Goal: Task Accomplishment & Management: Use online tool/utility

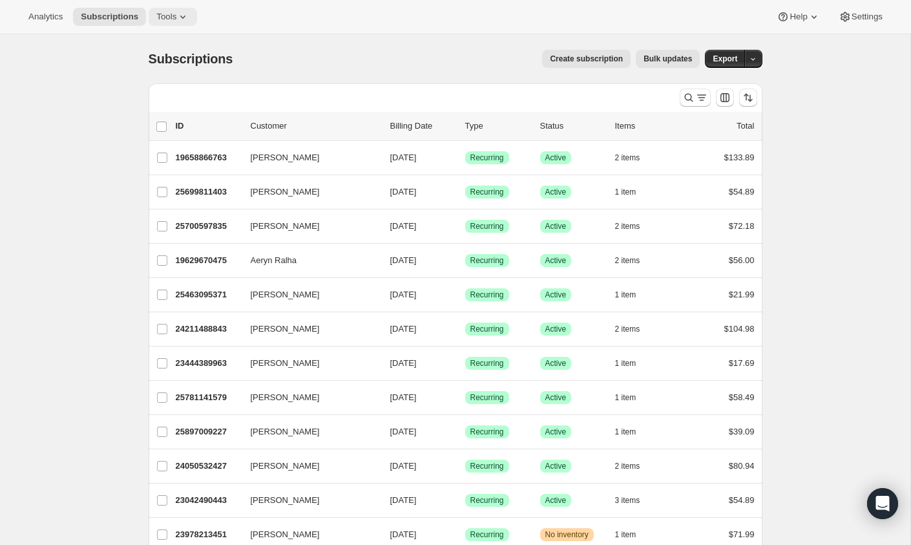
click at [171, 14] on span "Tools" at bounding box center [166, 17] width 20 height 10
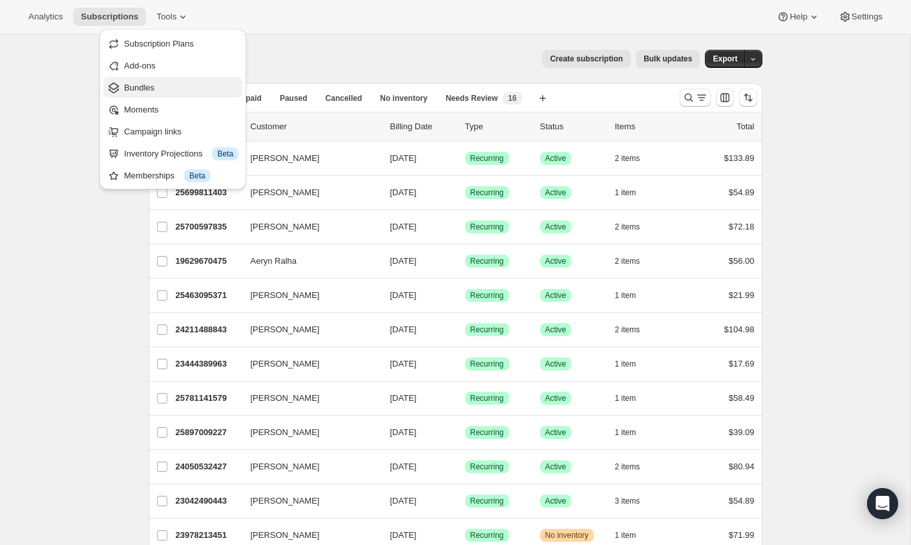
click at [150, 91] on span "Bundles" at bounding box center [139, 88] width 30 height 10
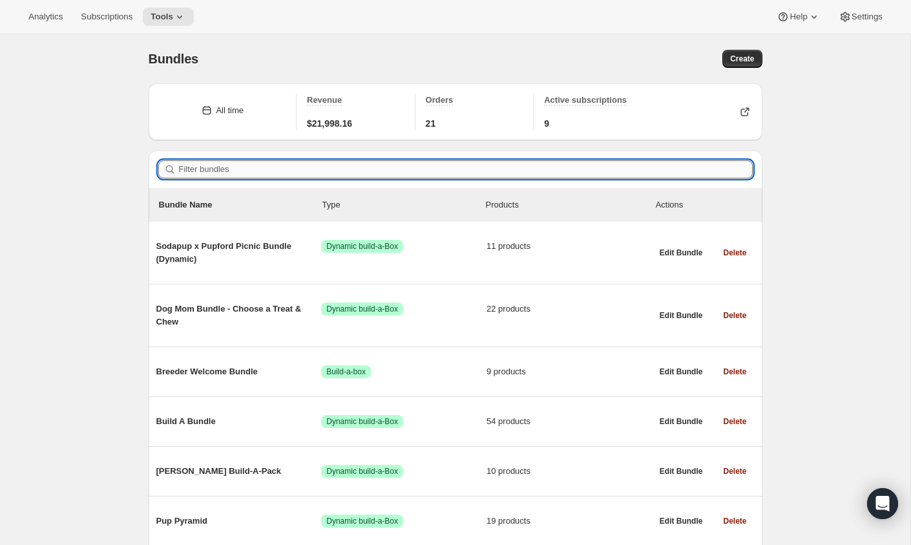
click at [233, 164] on input "Filter bundles" at bounding box center [466, 169] width 574 height 18
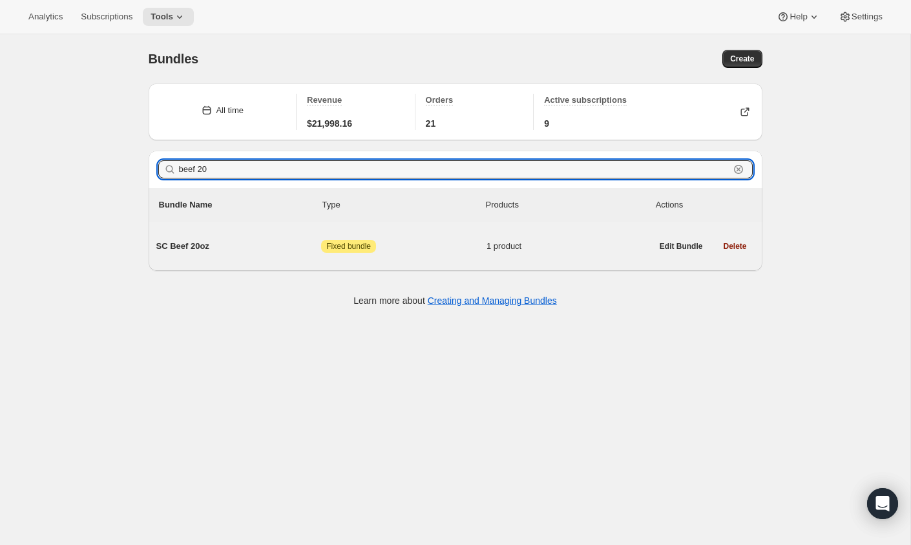
type input "beef 20"
click at [241, 255] on div "SC Beef 20oz Attention Fixed bundle 1 product" at bounding box center [404, 246] width 496 height 34
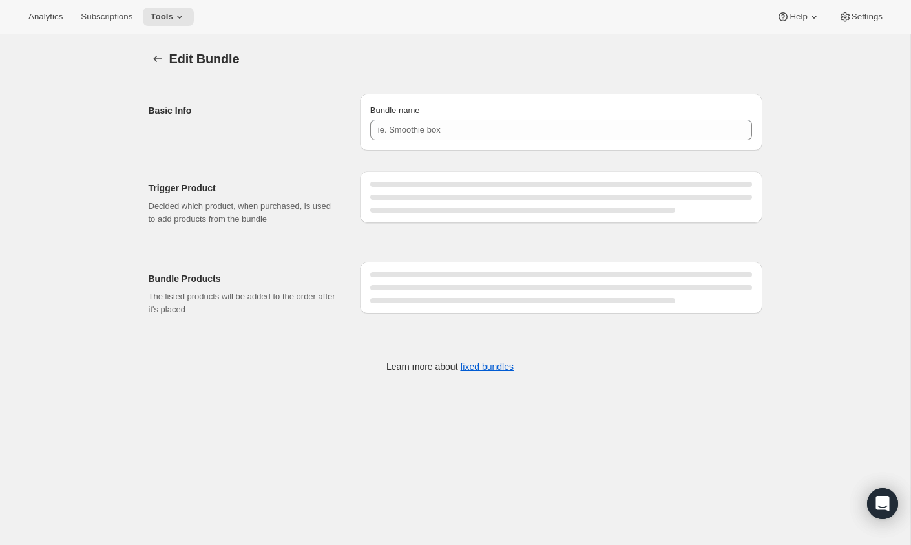
type input "SC Beef 20oz"
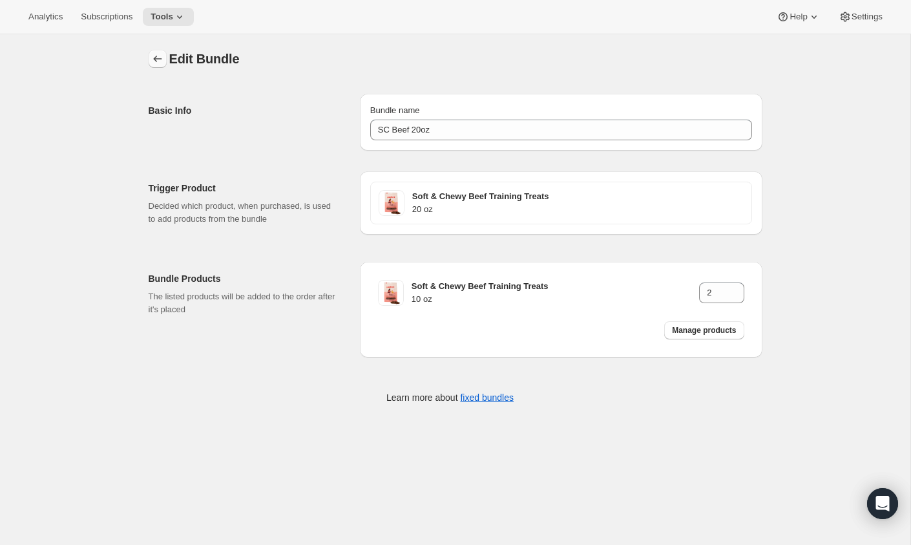
click at [156, 59] on icon "Bundles" at bounding box center [157, 59] width 8 height 6
